Goal: Transaction & Acquisition: Purchase product/service

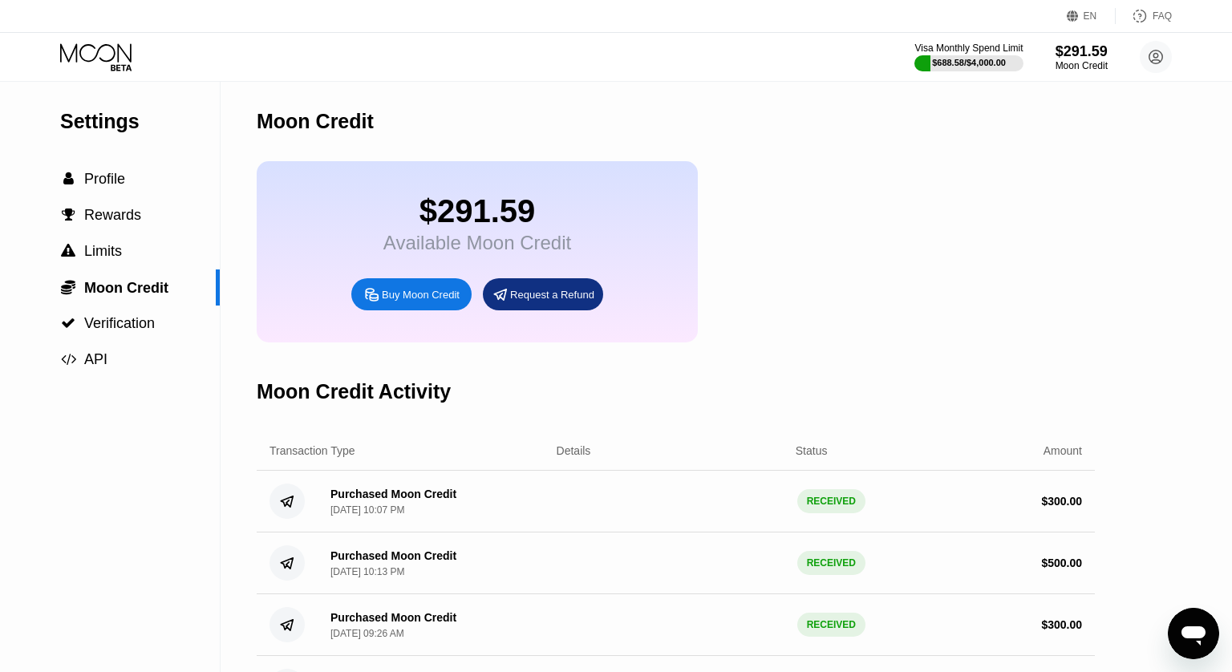
click at [405, 299] on div "Buy Moon Credit" at bounding box center [421, 295] width 78 height 14
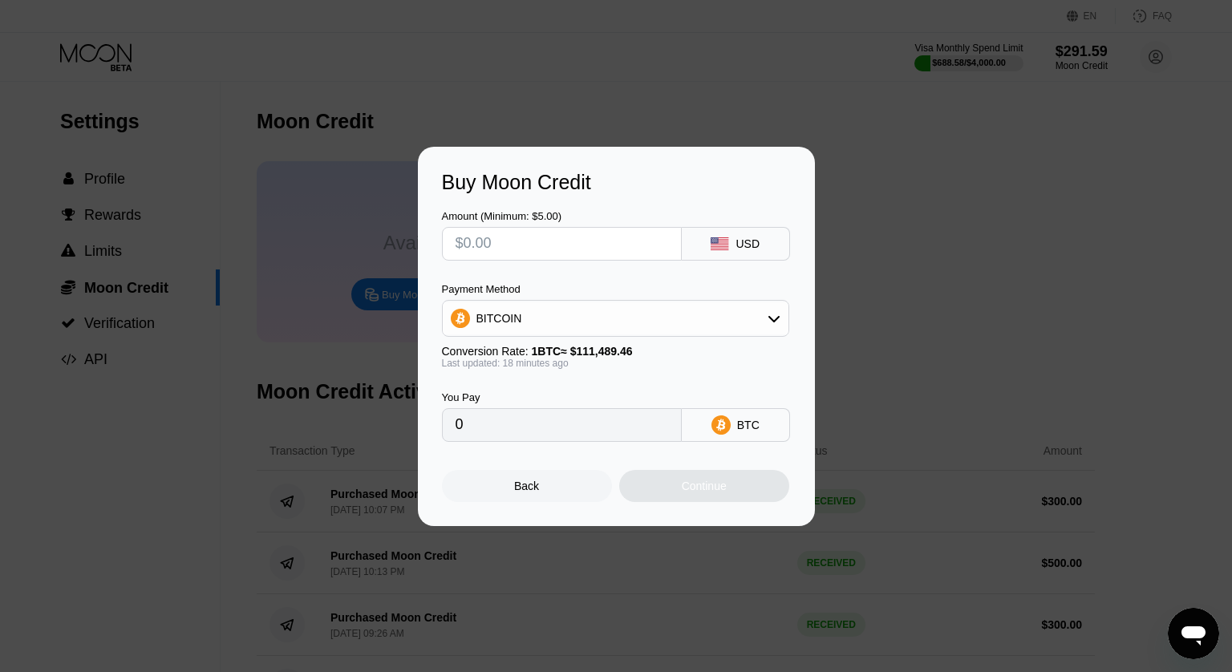
click at [575, 319] on div "BITCOIN" at bounding box center [616, 318] width 346 height 32
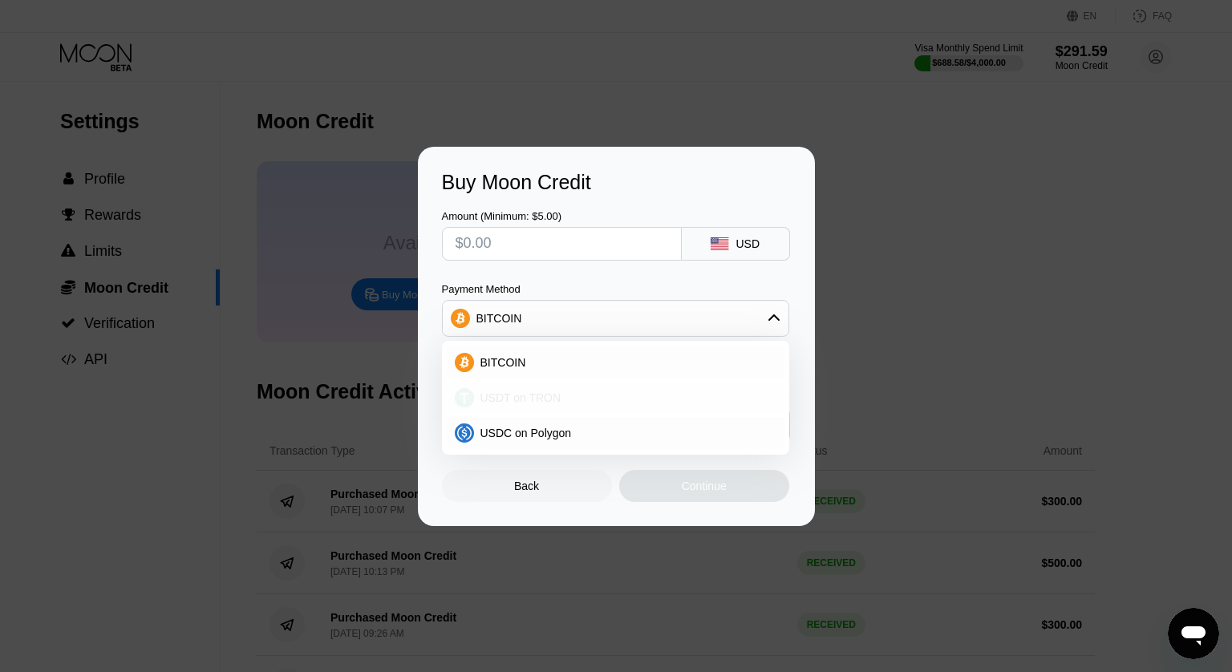
click at [544, 395] on span "USDT on TRON" at bounding box center [520, 397] width 81 height 13
type input "0.00"
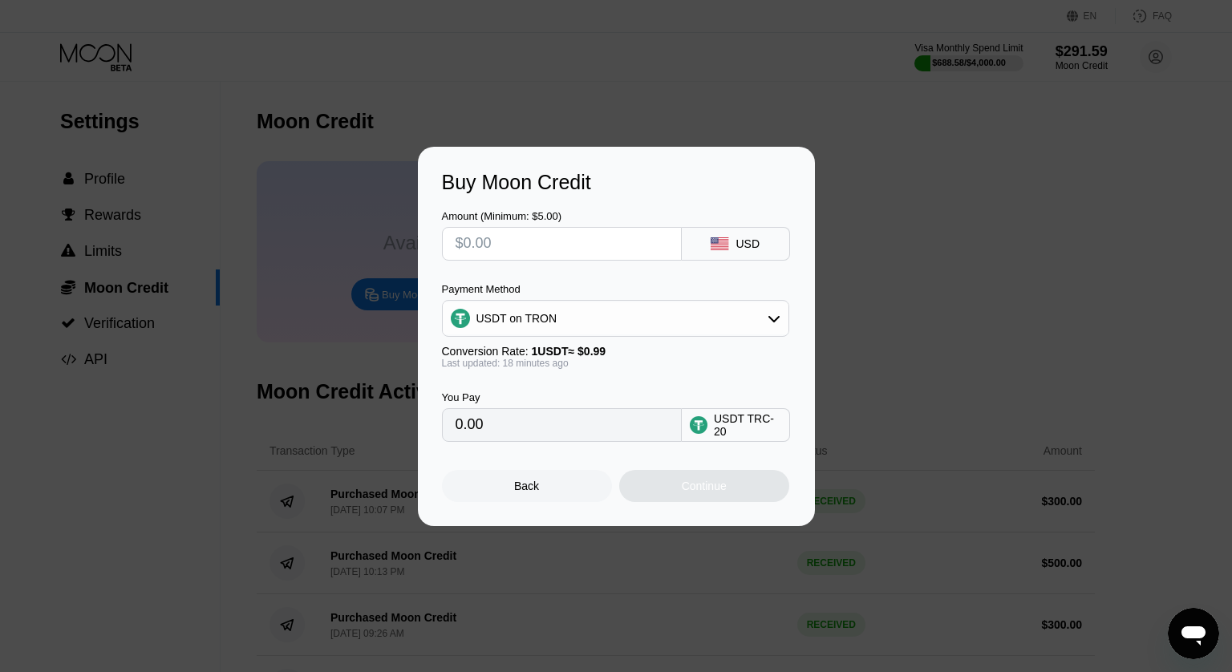
click at [553, 248] on input "text" at bounding box center [561, 244] width 212 height 32
type input "$3"
type input "3.03"
type input "$30"
type input "30.30"
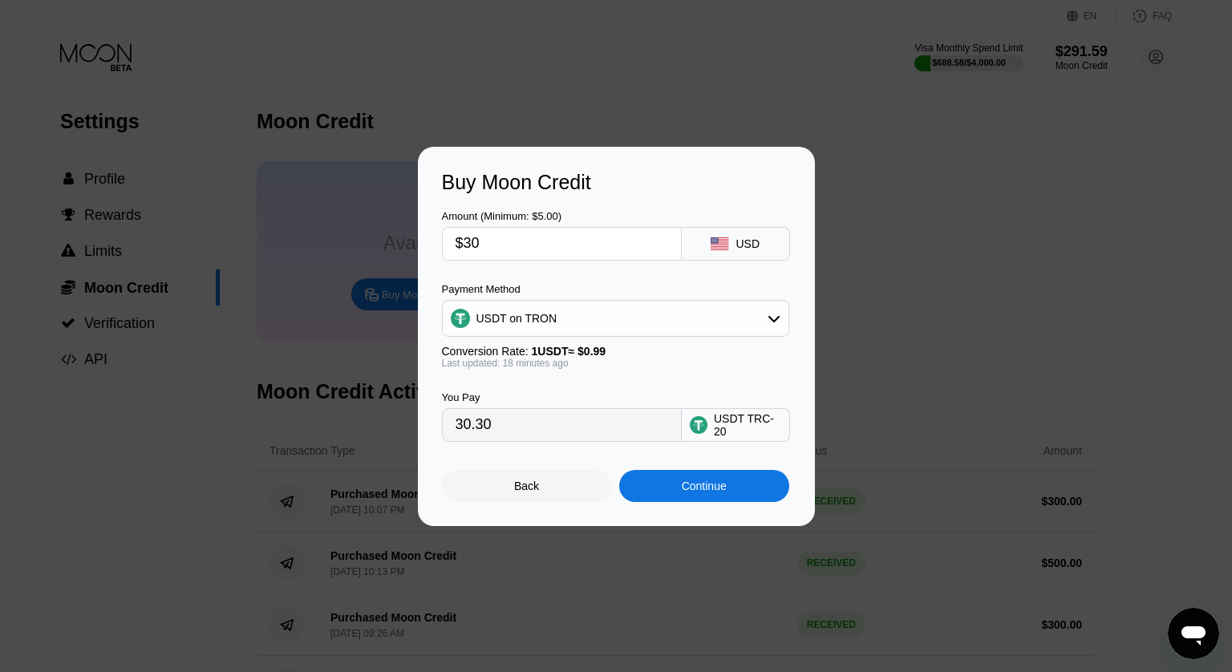
type input "$300"
type input "303.03"
type input "$300"
click at [622, 281] on div "Amount (Minimum: $5.00) $300 USD Payment Method USDT on TRON Conversion Rate: 1…" at bounding box center [616, 318] width 349 height 248
click at [687, 485] on div "Continue" at bounding box center [704, 485] width 45 height 13
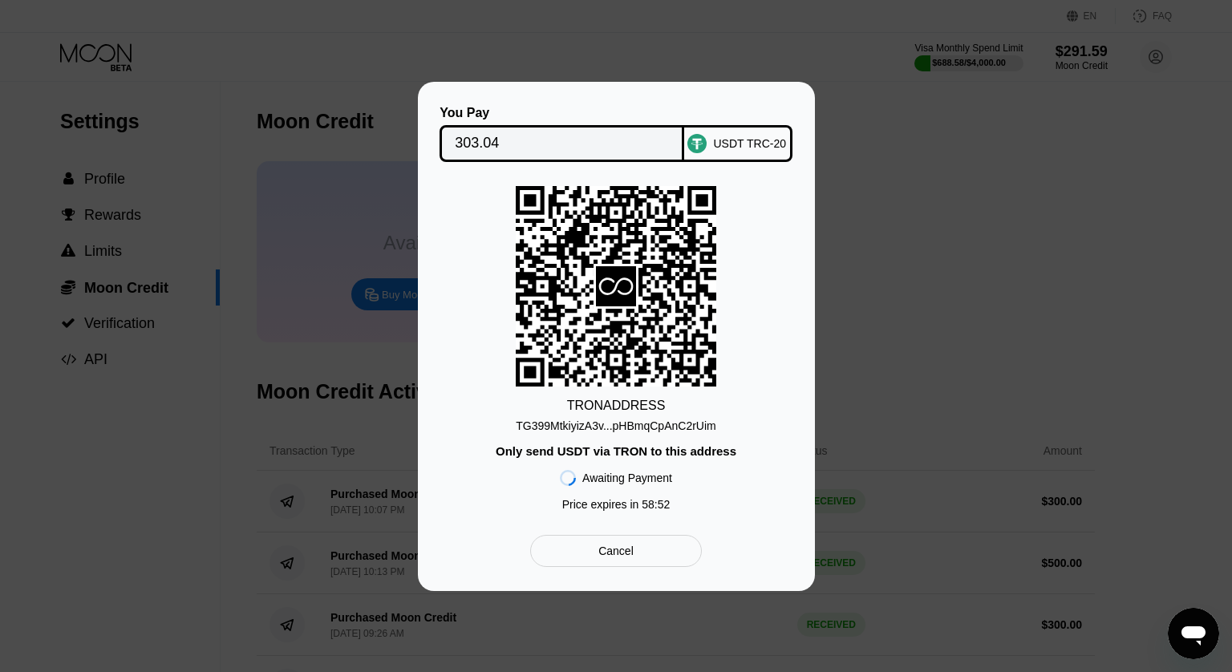
click at [686, 453] on div "Only send USDT via TRON to this address" at bounding box center [616, 451] width 241 height 14
click at [690, 427] on div "TG399MtkiyizA3v...pHBmqCpAnC2rUim" at bounding box center [616, 425] width 200 height 13
click at [512, 140] on input "303.04" at bounding box center [562, 143] width 214 height 32
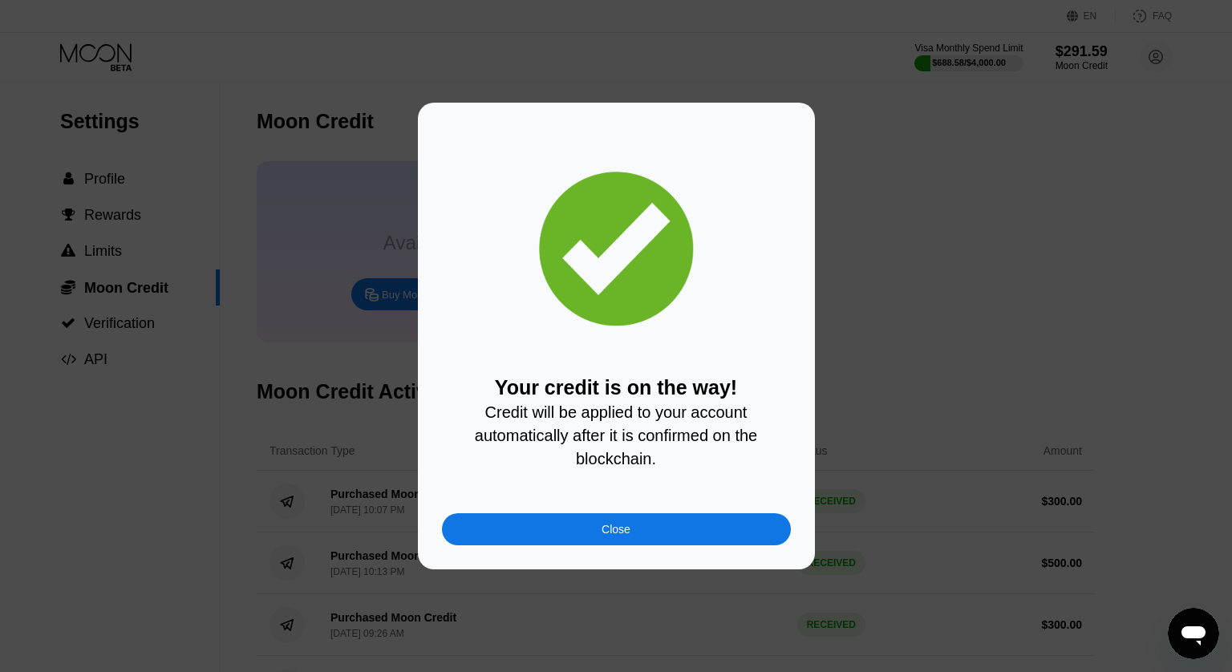
click at [627, 523] on div "Close" at bounding box center [616, 529] width 349 height 32
